Goal: Find specific page/section: Find specific page/section

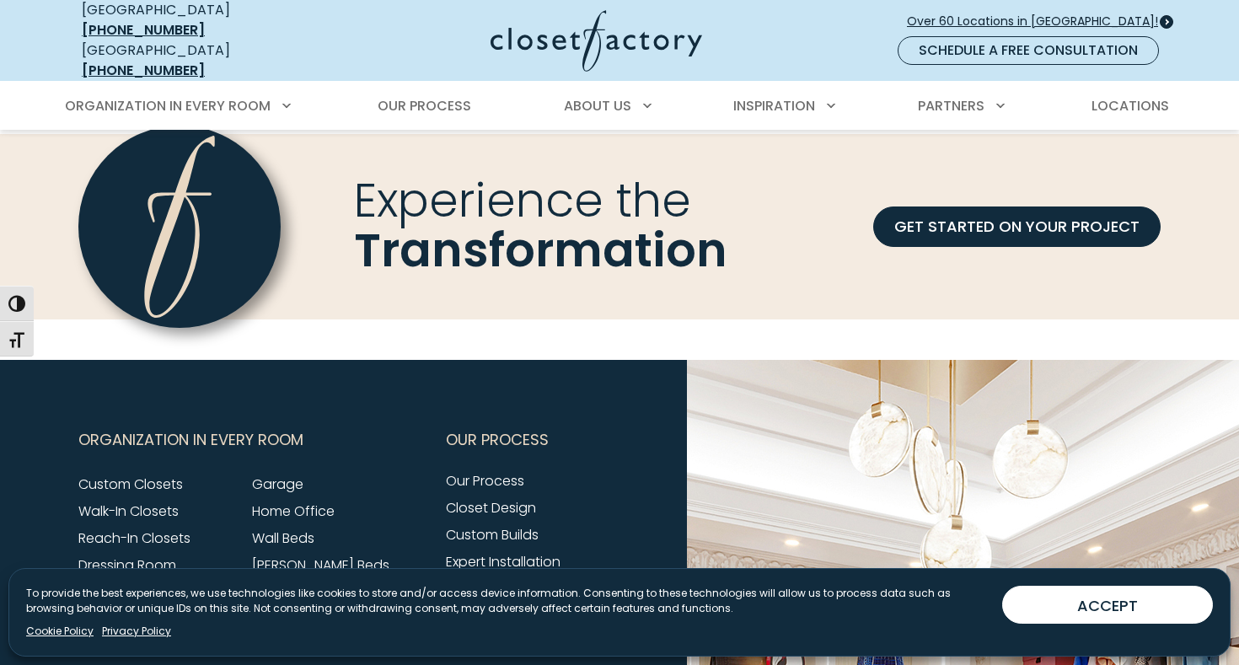
scroll to position [5221, 0]
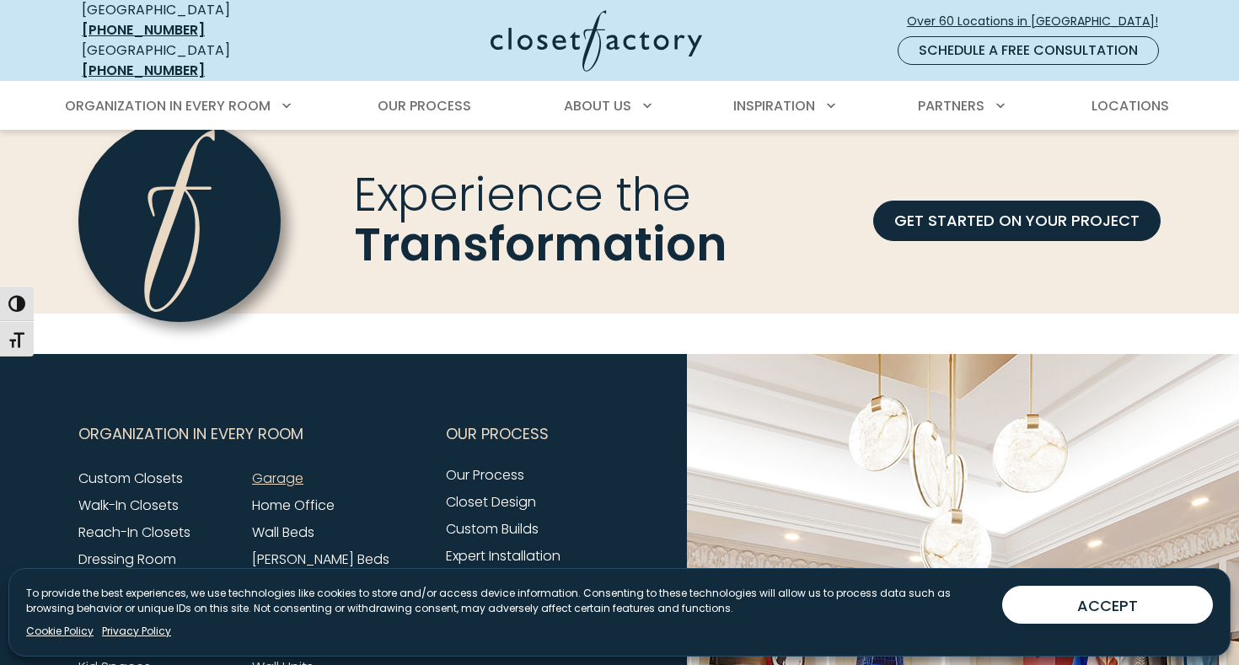
click at [278, 468] on link "Garage" at bounding box center [277, 477] width 51 height 19
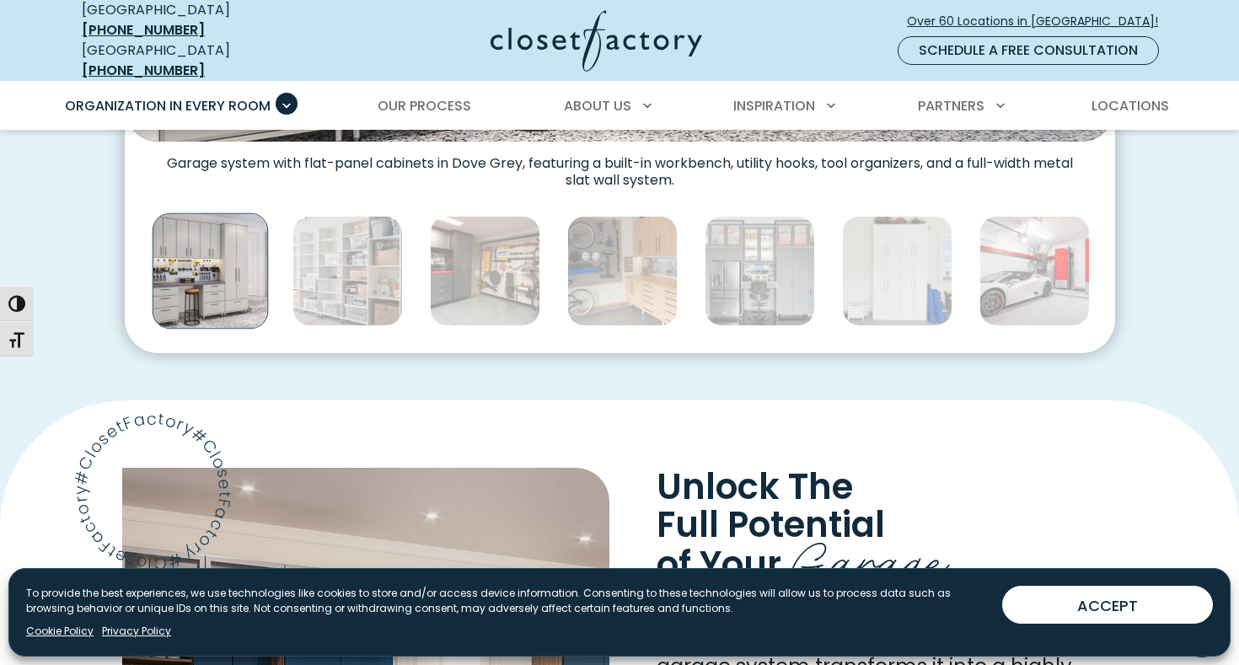
scroll to position [983, 0]
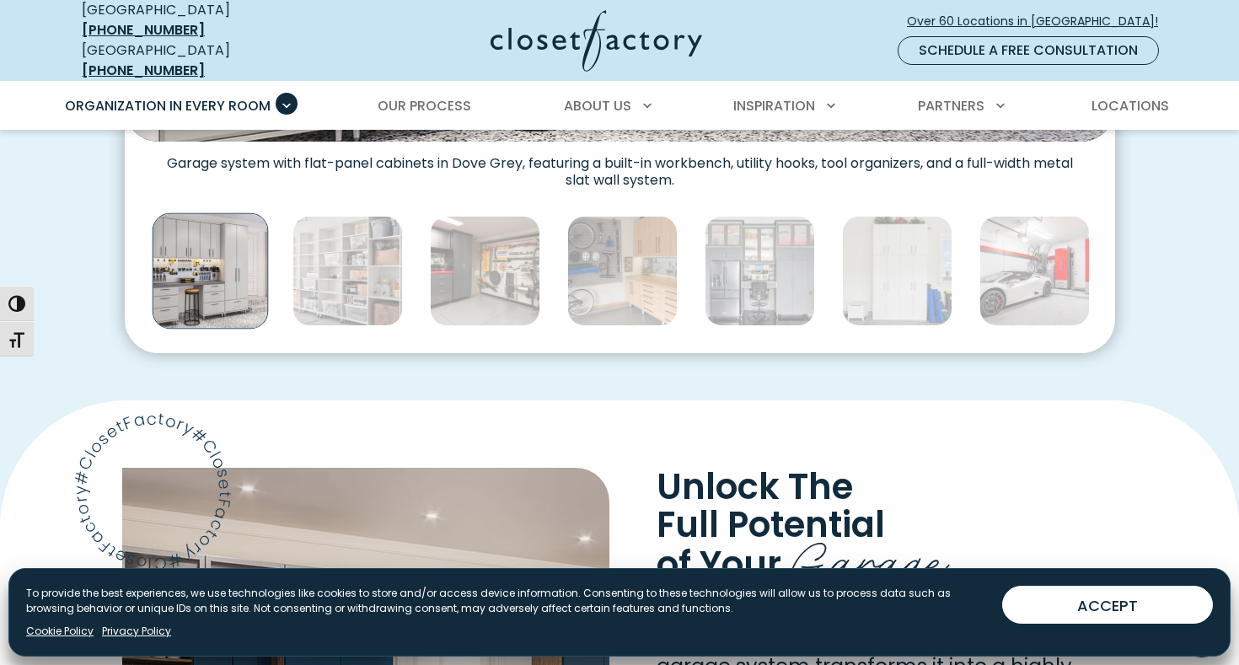
click at [1141, 627] on div "Manage Consent To provide the best experiences, we use technologies like cookie…" at bounding box center [619, 612] width 1222 height 88
click at [1133, 608] on button "ACCEPT" at bounding box center [1107, 605] width 211 height 38
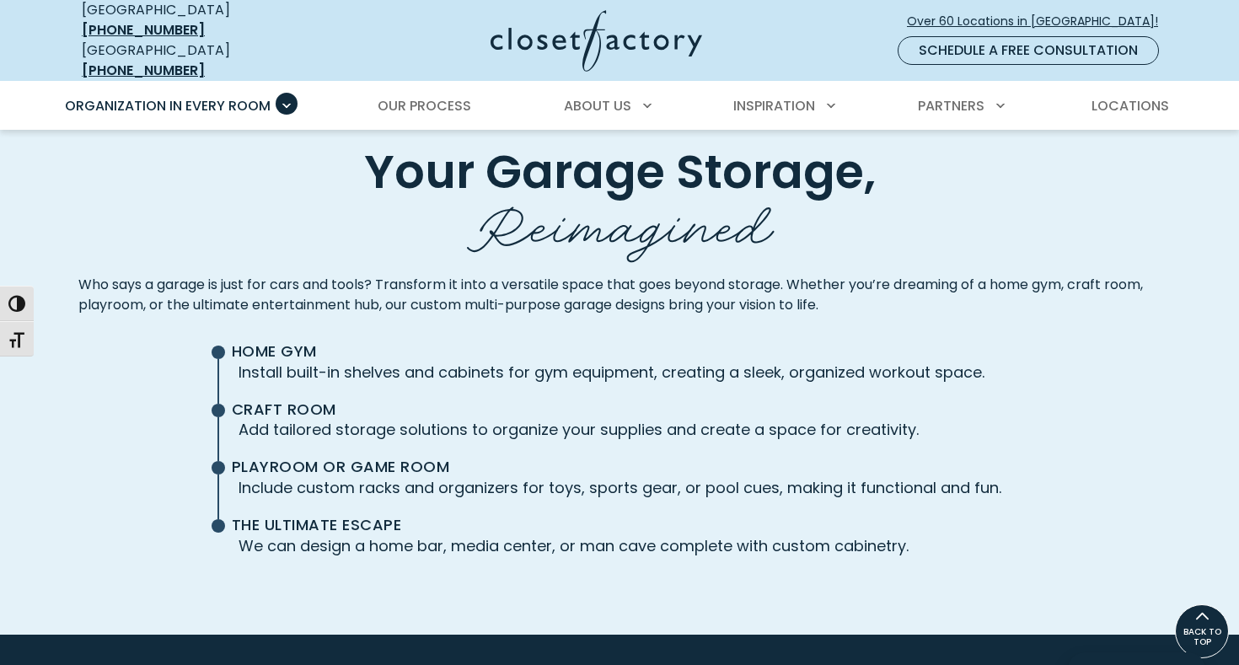
scroll to position [3677, 0]
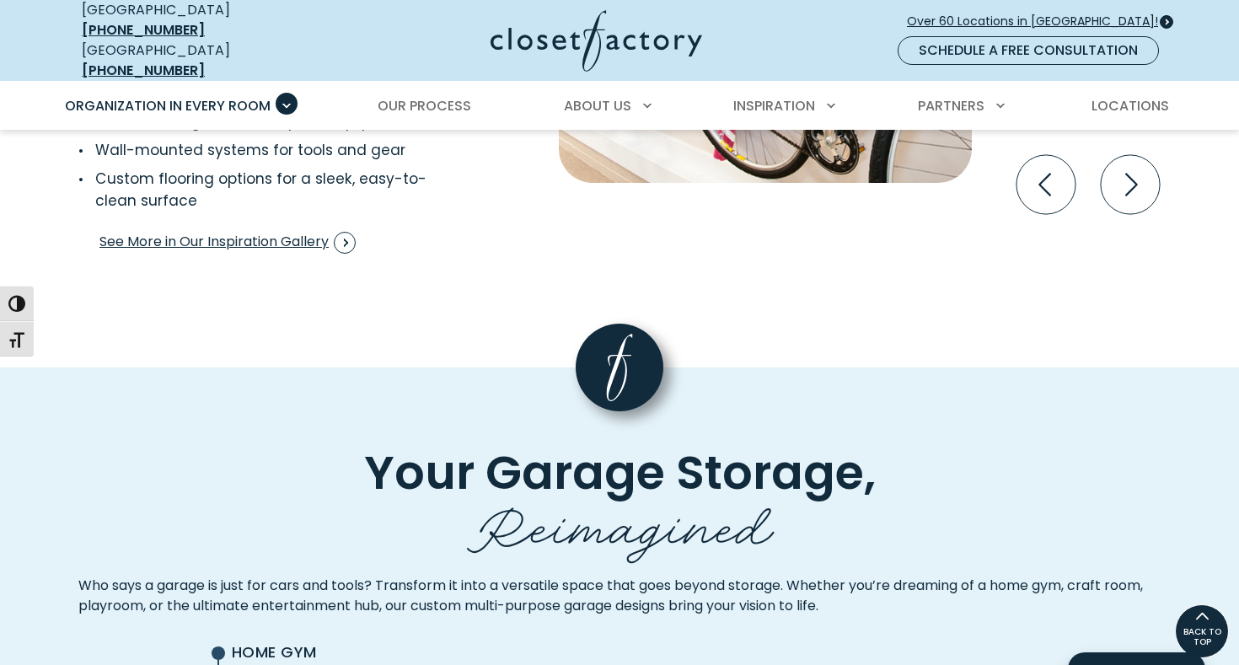
click at [1028, 13] on span "Over 60 Locations in [GEOGRAPHIC_DATA]!" at bounding box center [1039, 22] width 265 height 18
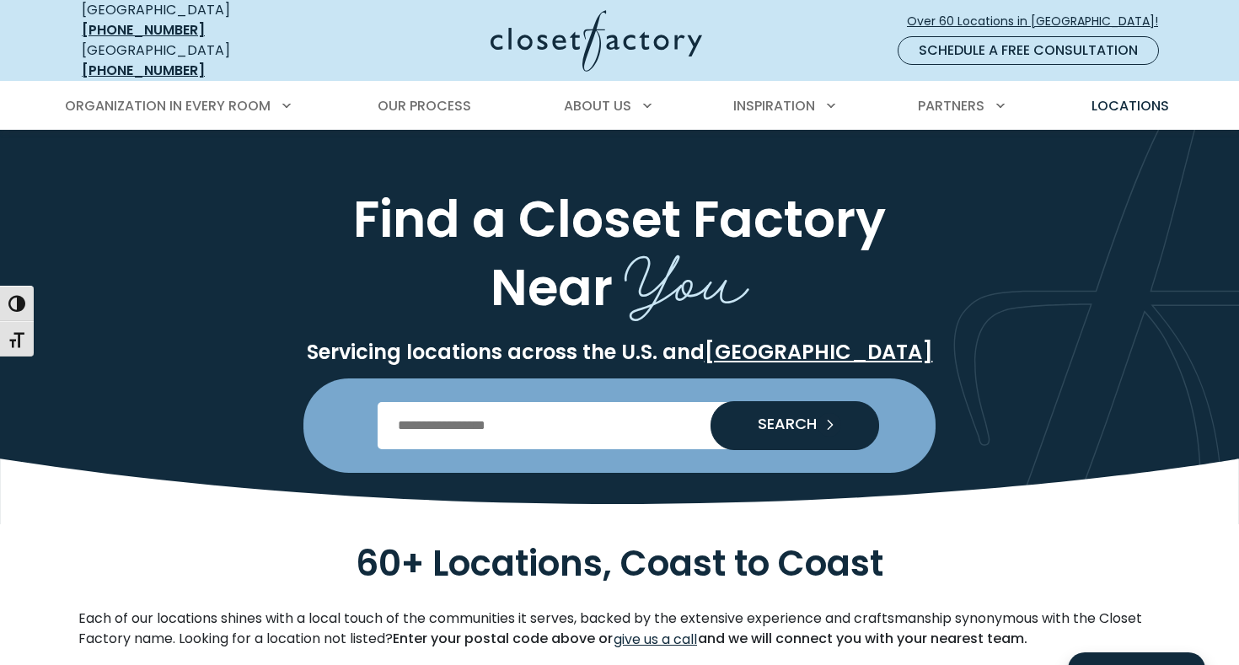
click at [496, 405] on input "Enter Postal Code" at bounding box center [619, 425] width 484 height 47
type input "*****"
click at [800, 416] on span "SEARCH" at bounding box center [780, 423] width 72 height 15
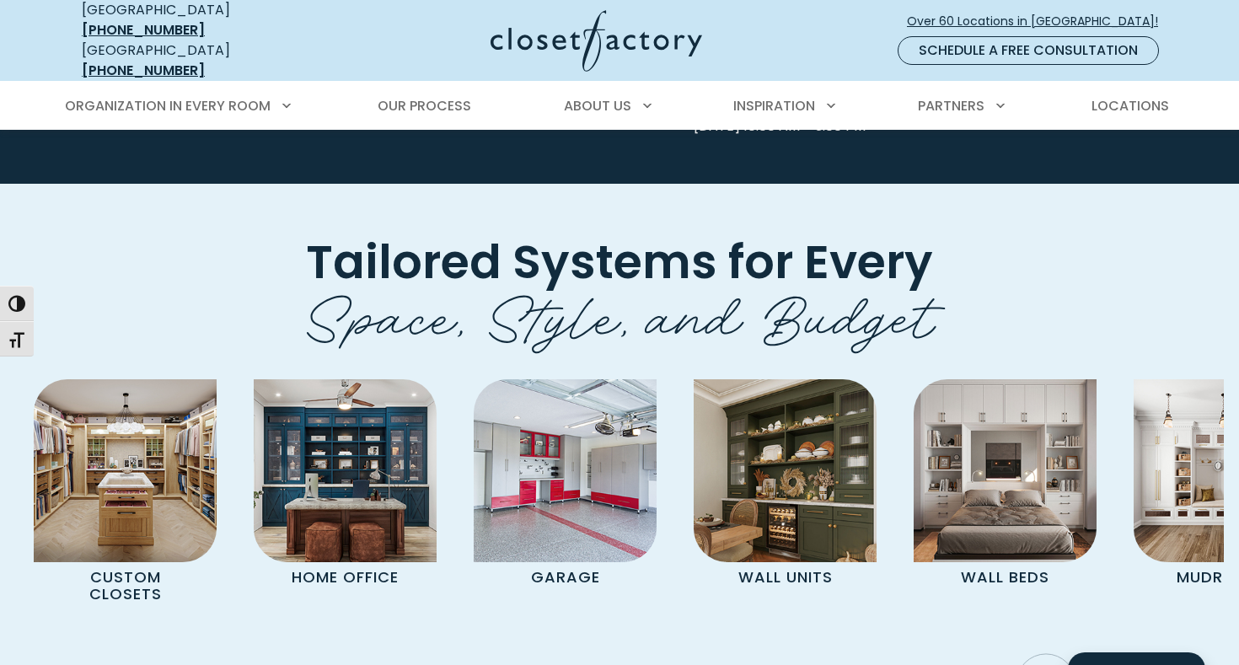
scroll to position [5792, 0]
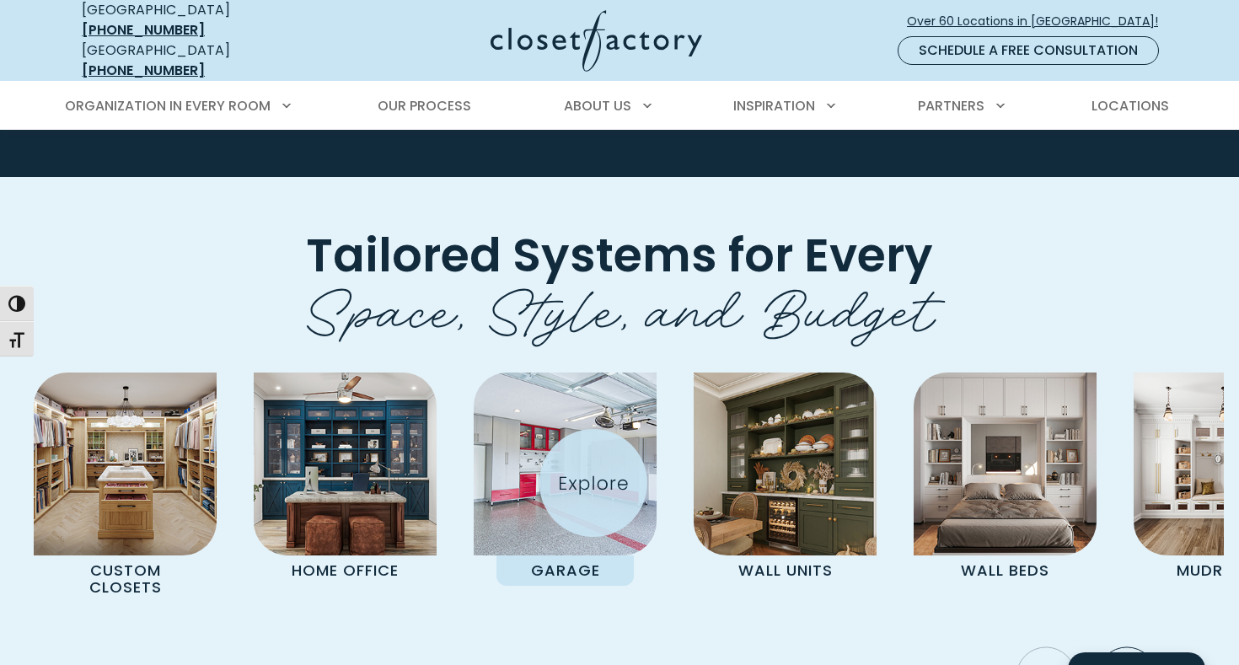
click at [593, 483] on img "Pages Gallery" at bounding box center [564, 463] width 183 height 183
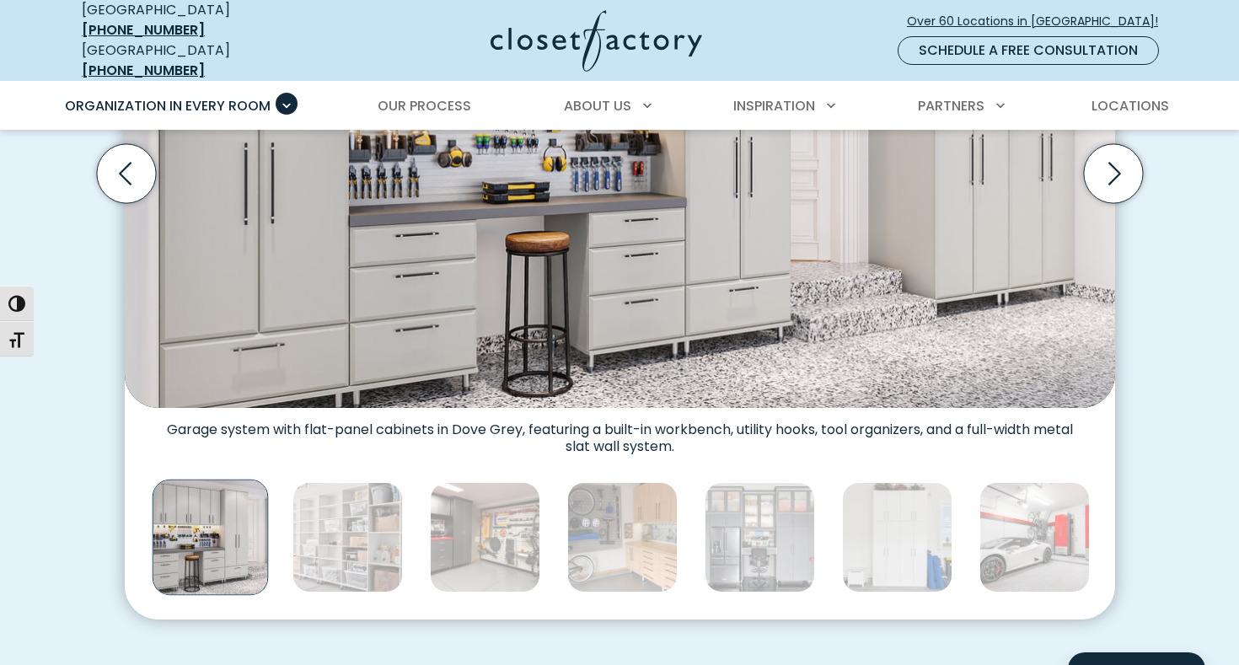
scroll to position [718, 0]
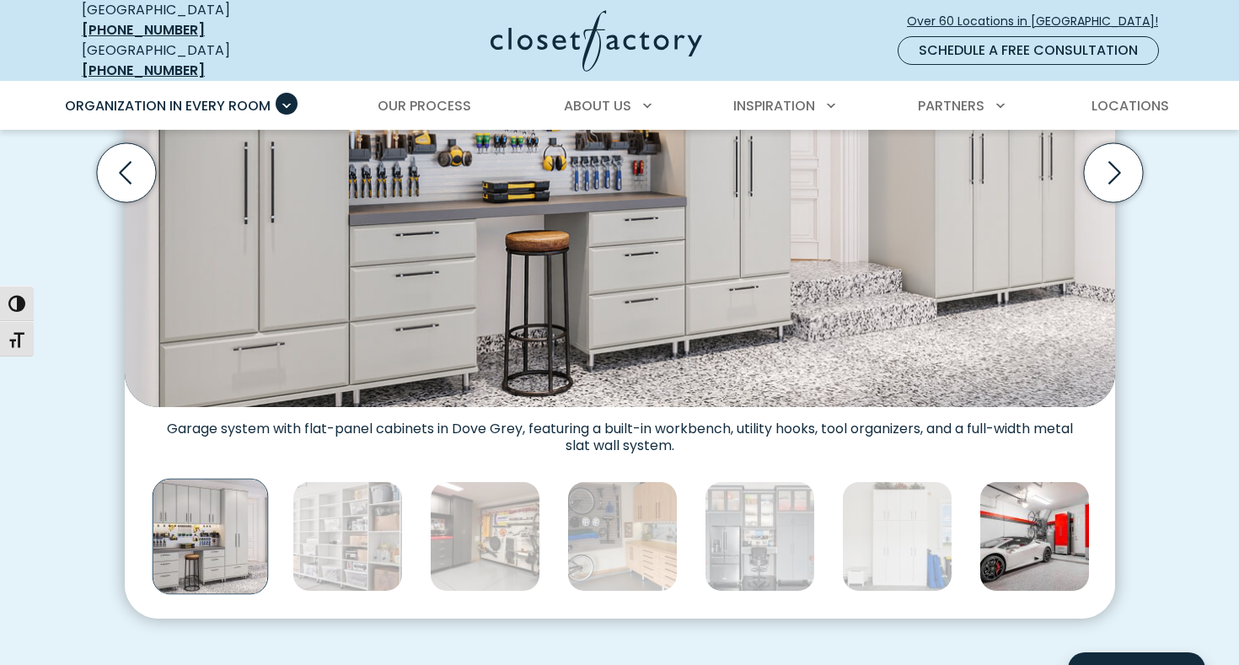
click at [1021, 494] on img "Thumbnail Gallery" at bounding box center [1034, 536] width 110 height 110
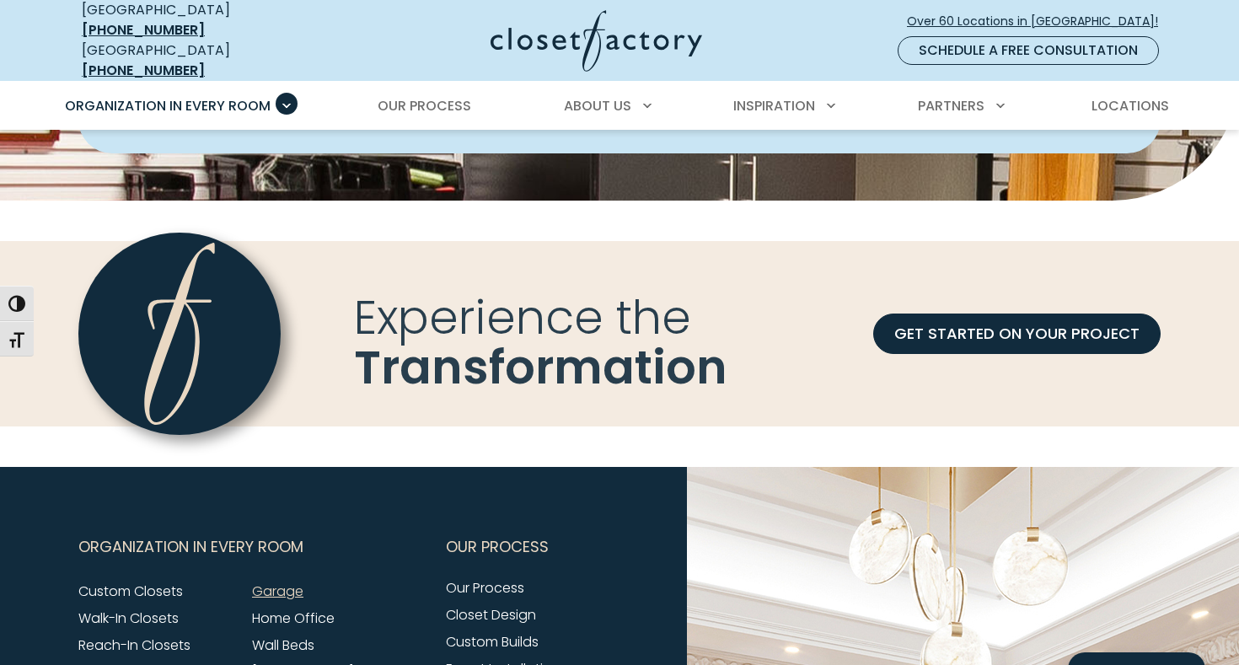
scroll to position [5299, 0]
